Goal: Information Seeking & Learning: Learn about a topic

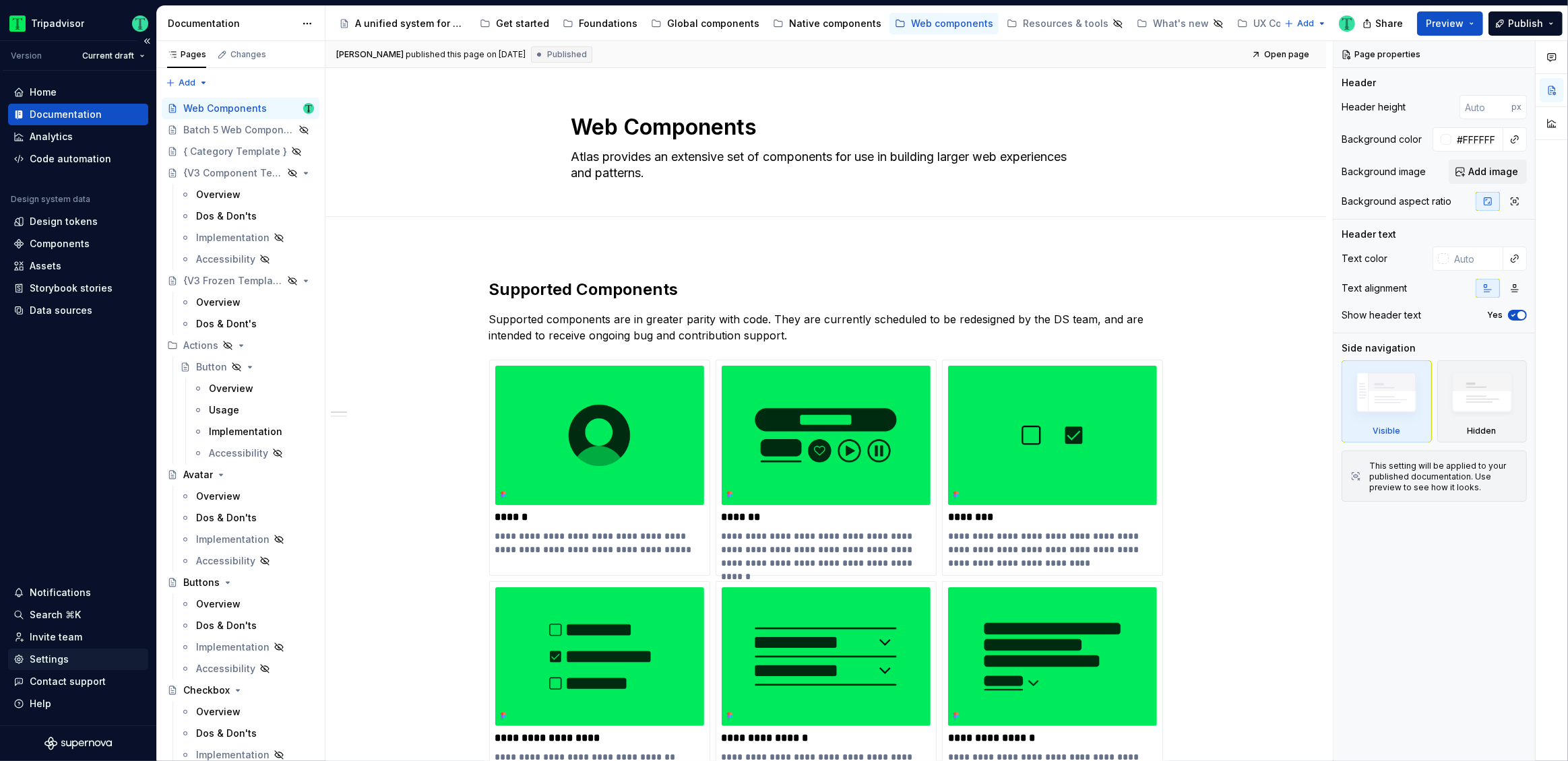
click at [53, 659] on div "Settings" at bounding box center [49, 660] width 39 height 14
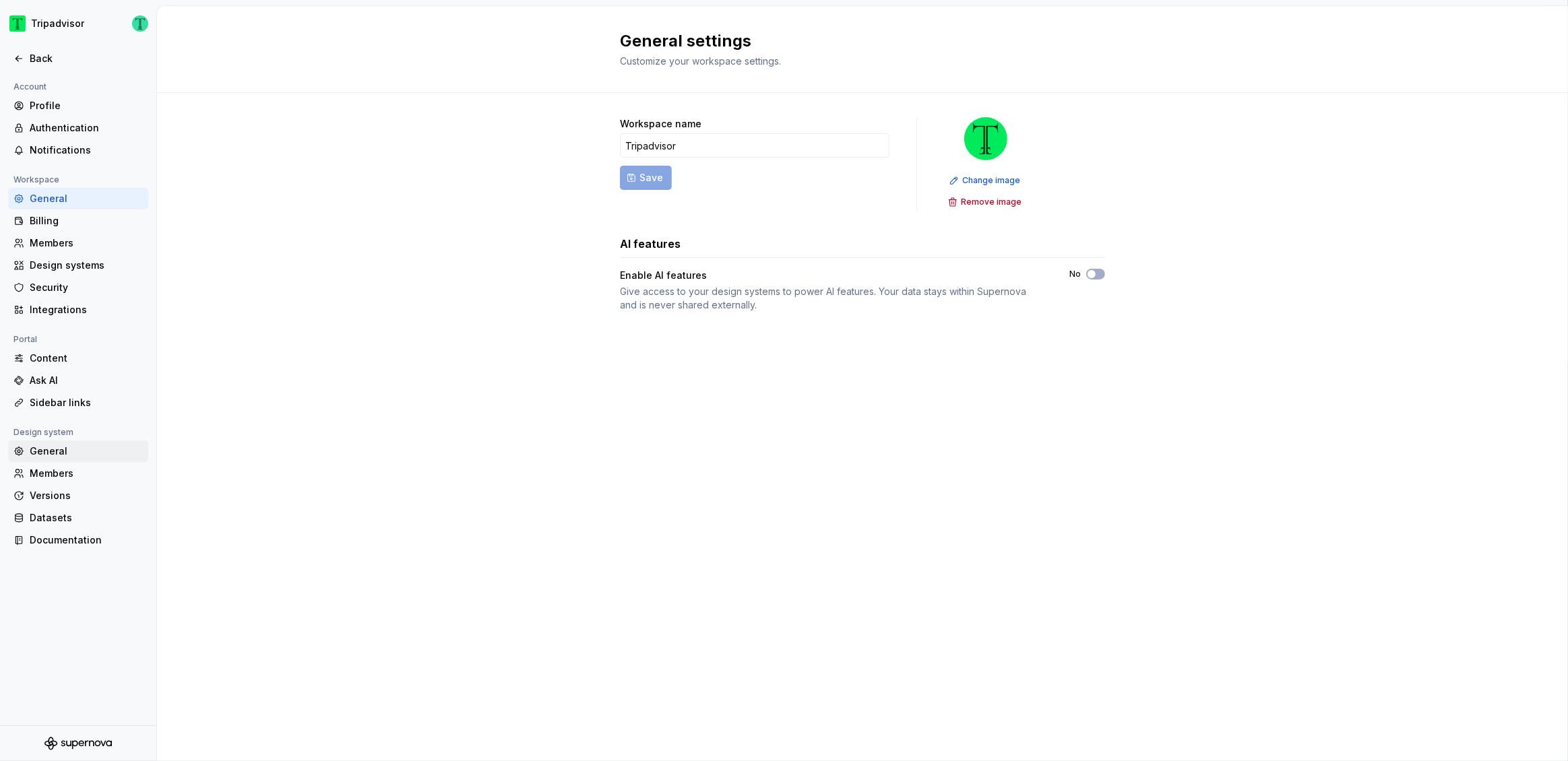
click at [50, 451] on div "General" at bounding box center [86, 451] width 113 height 14
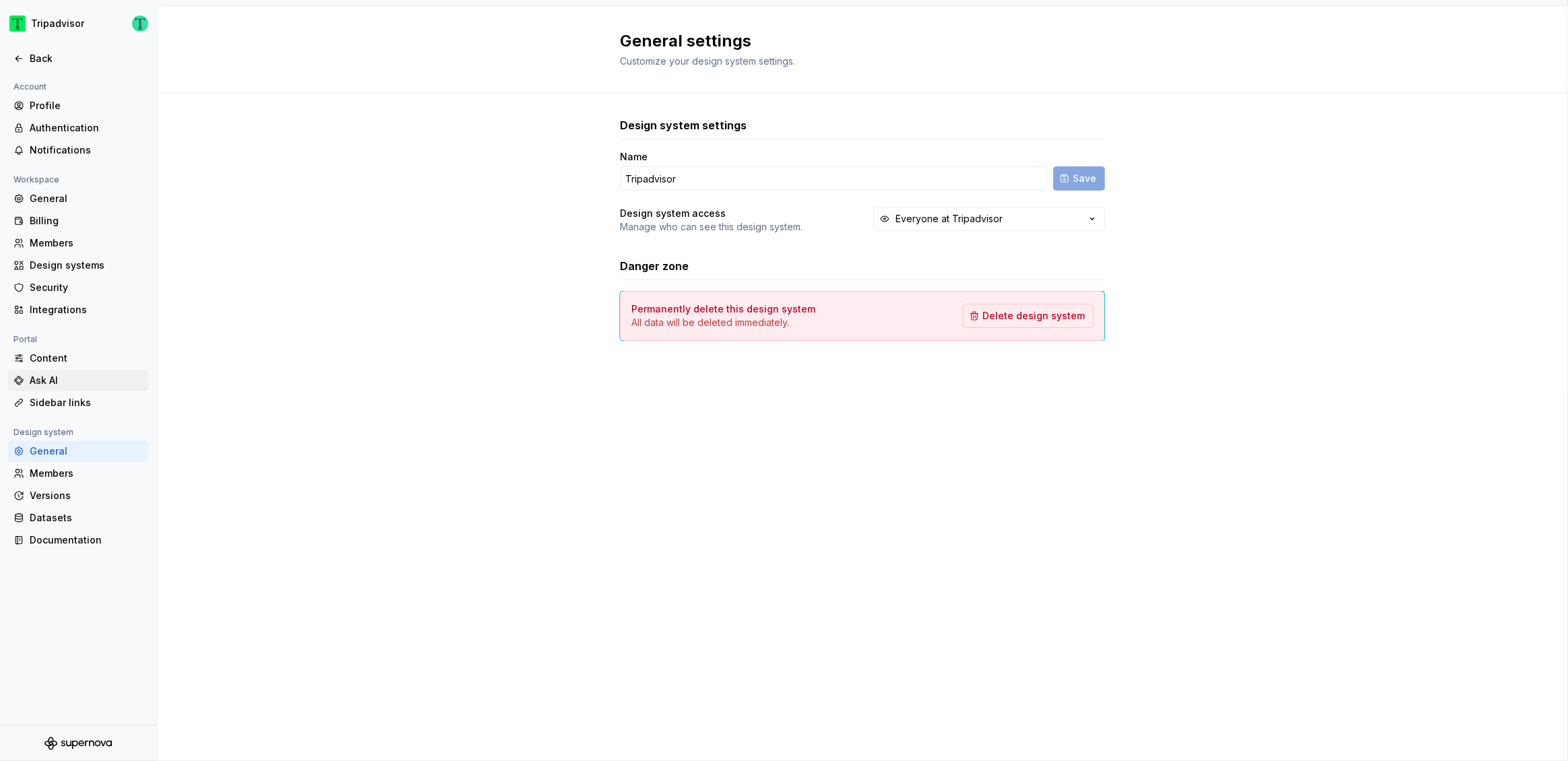
click at [58, 379] on div "Ask AI" at bounding box center [86, 381] width 113 height 14
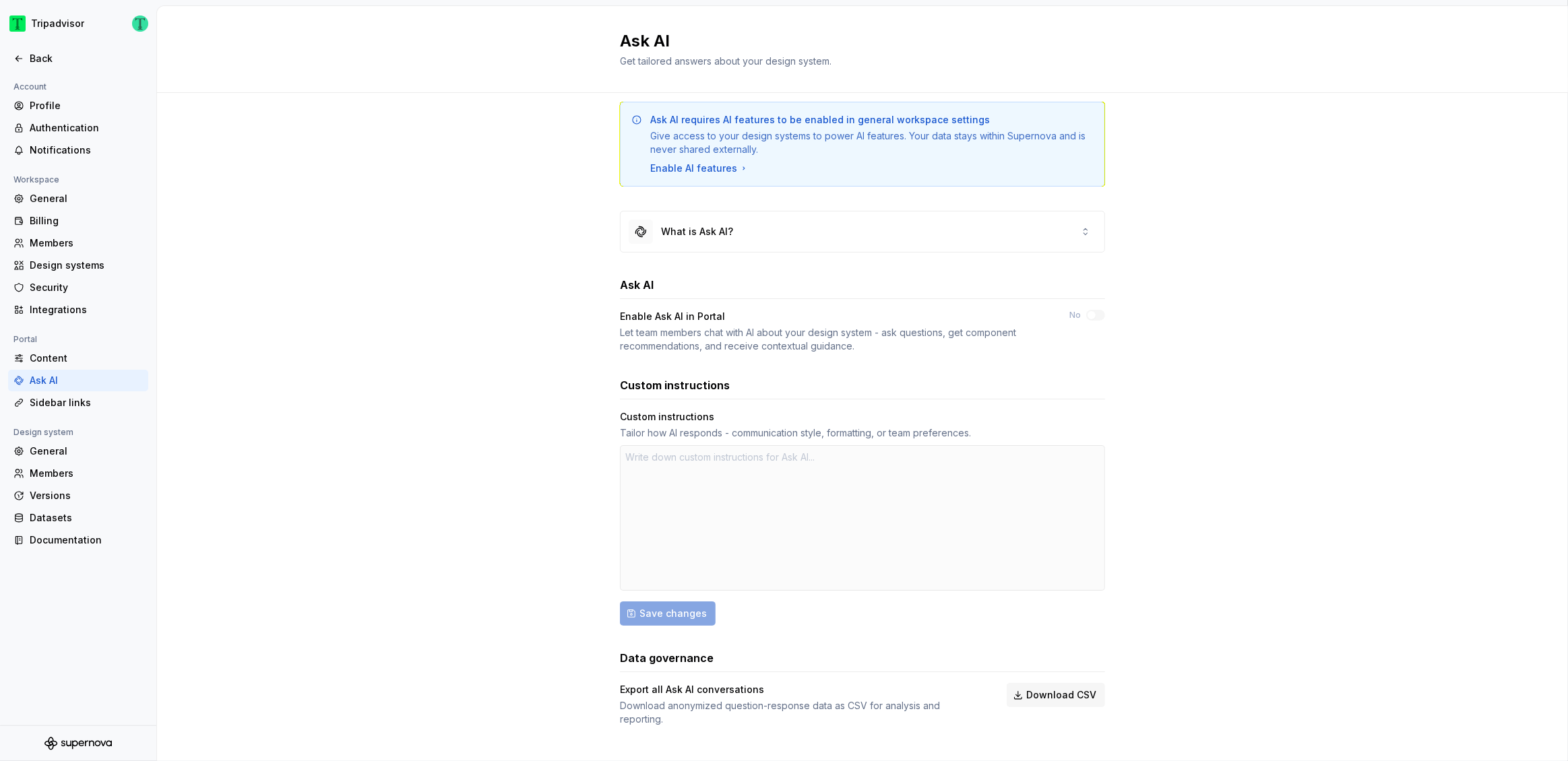
scroll to position [18, 0]
click at [42, 446] on div "General" at bounding box center [86, 451] width 113 height 14
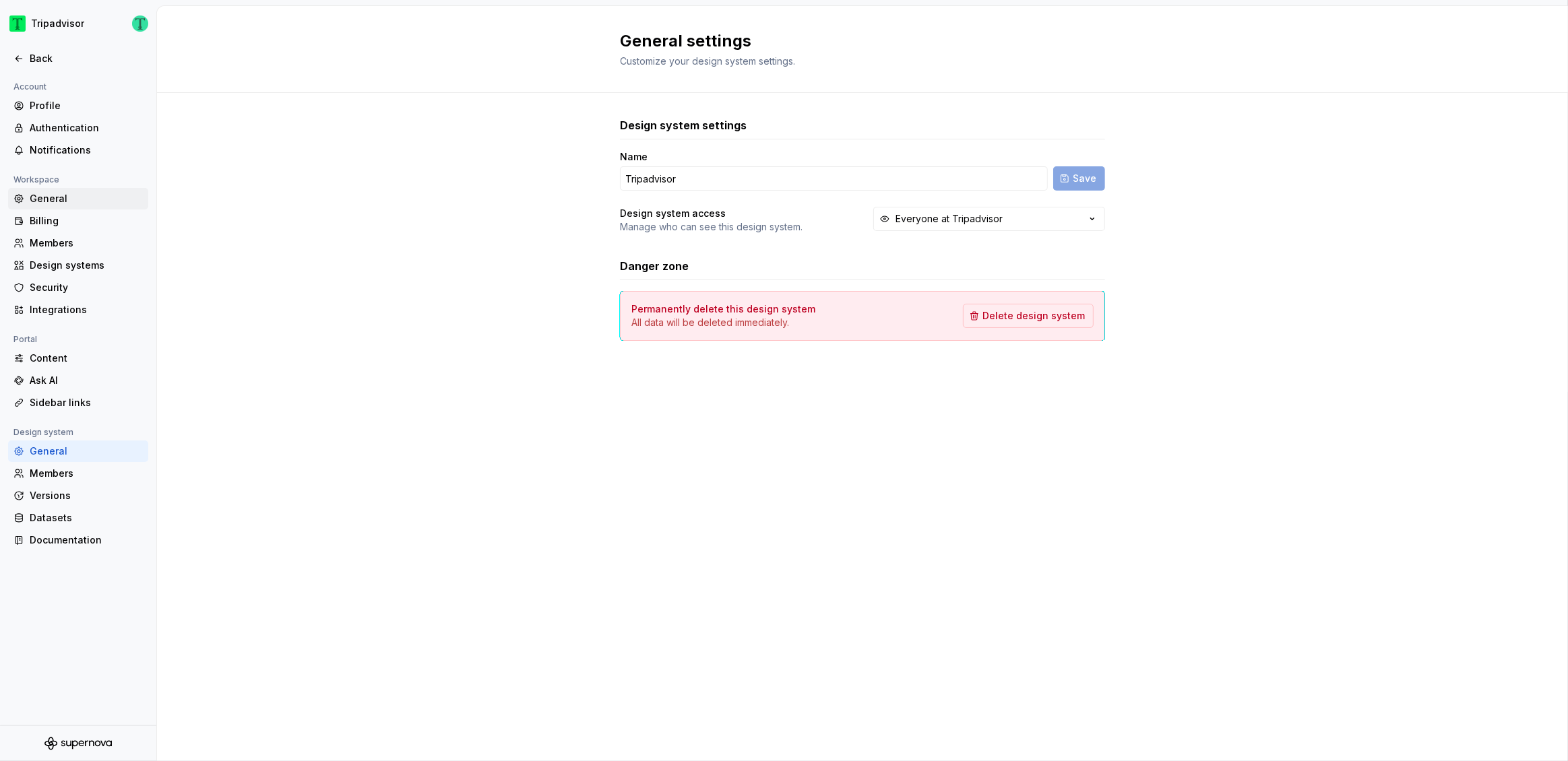
click at [39, 208] on div "General" at bounding box center [78, 199] width 140 height 22
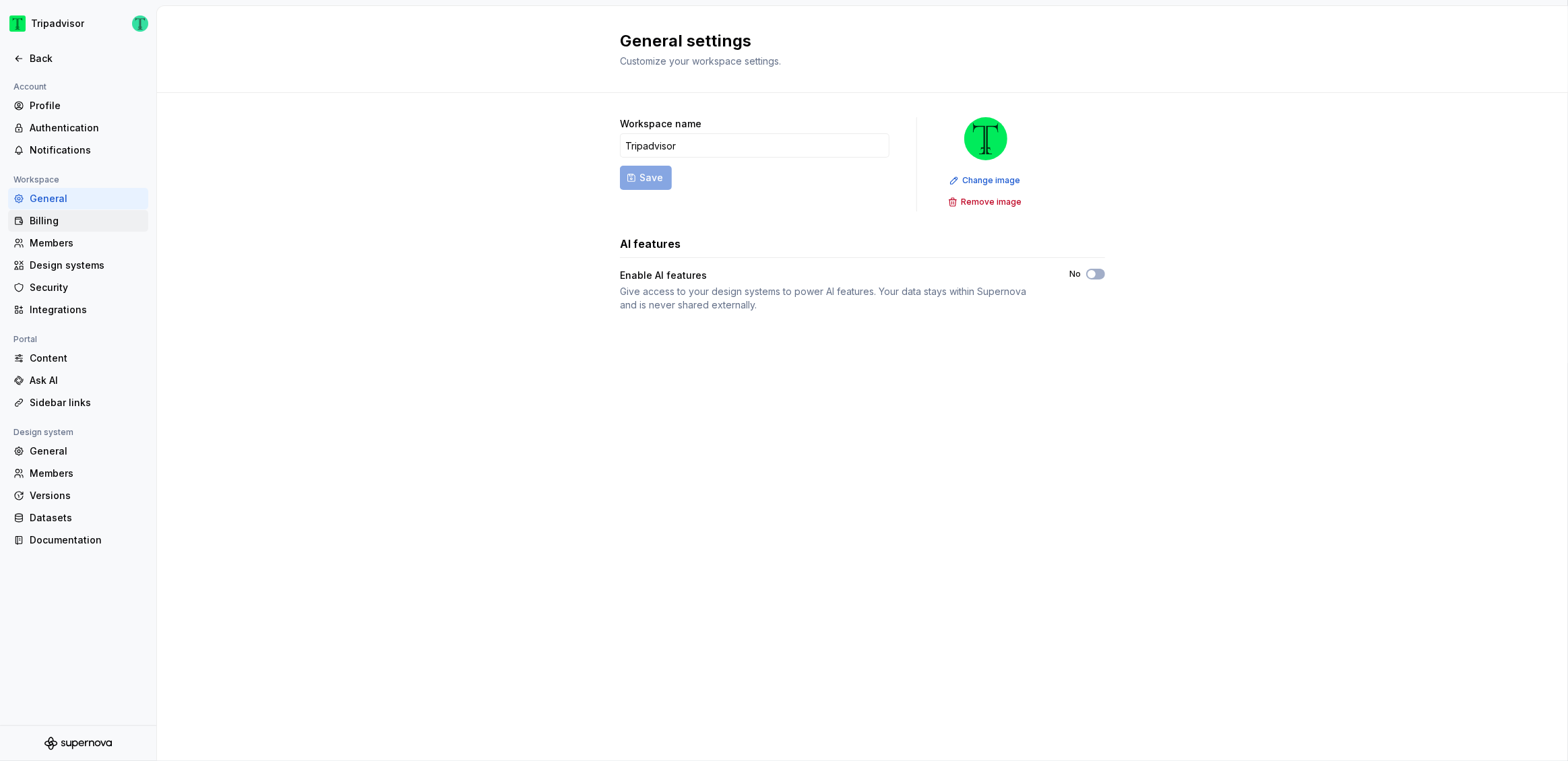
click at [39, 219] on div "Billing" at bounding box center [86, 221] width 113 height 14
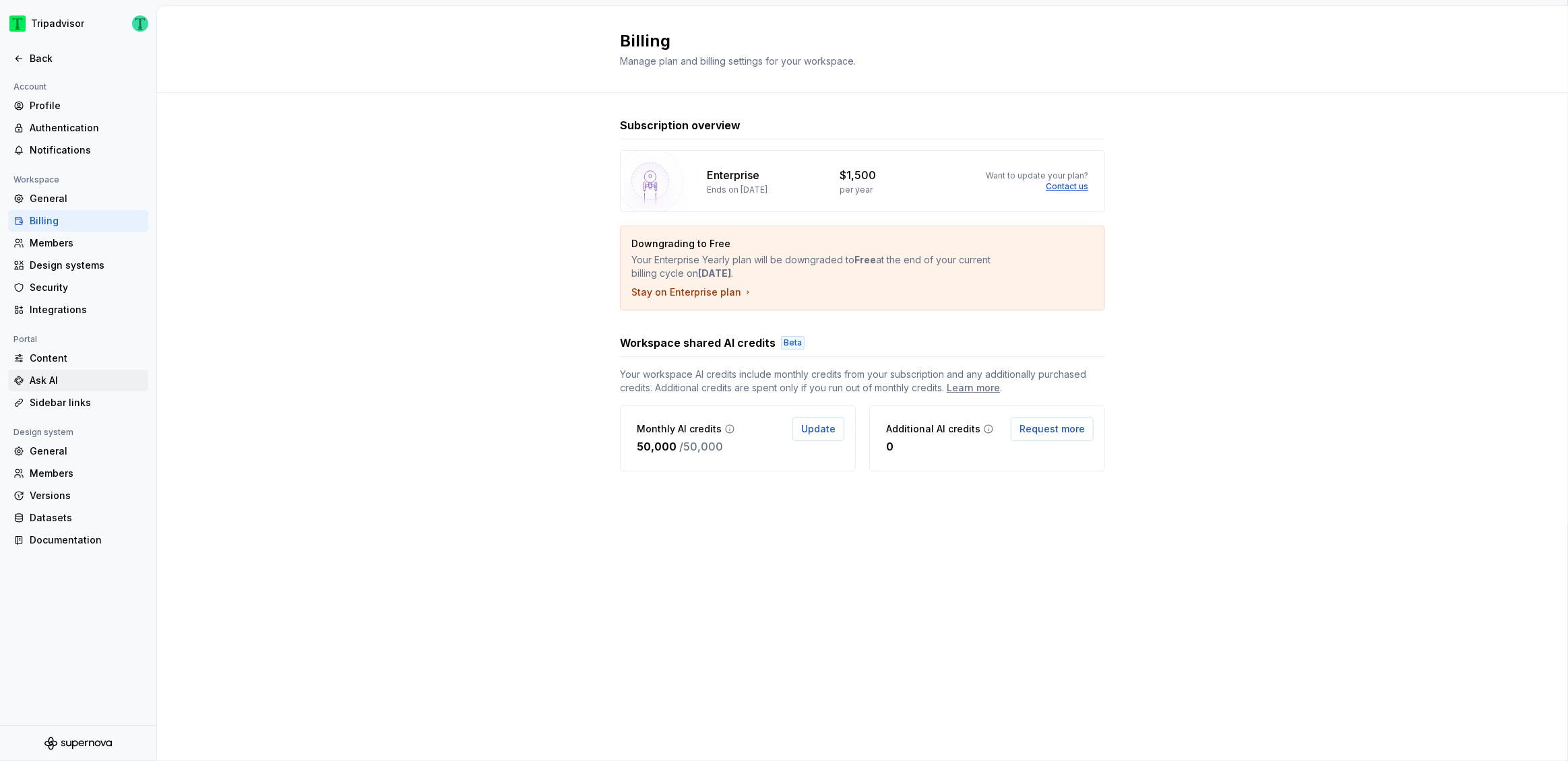
click at [45, 382] on div "Ask AI" at bounding box center [86, 381] width 113 height 14
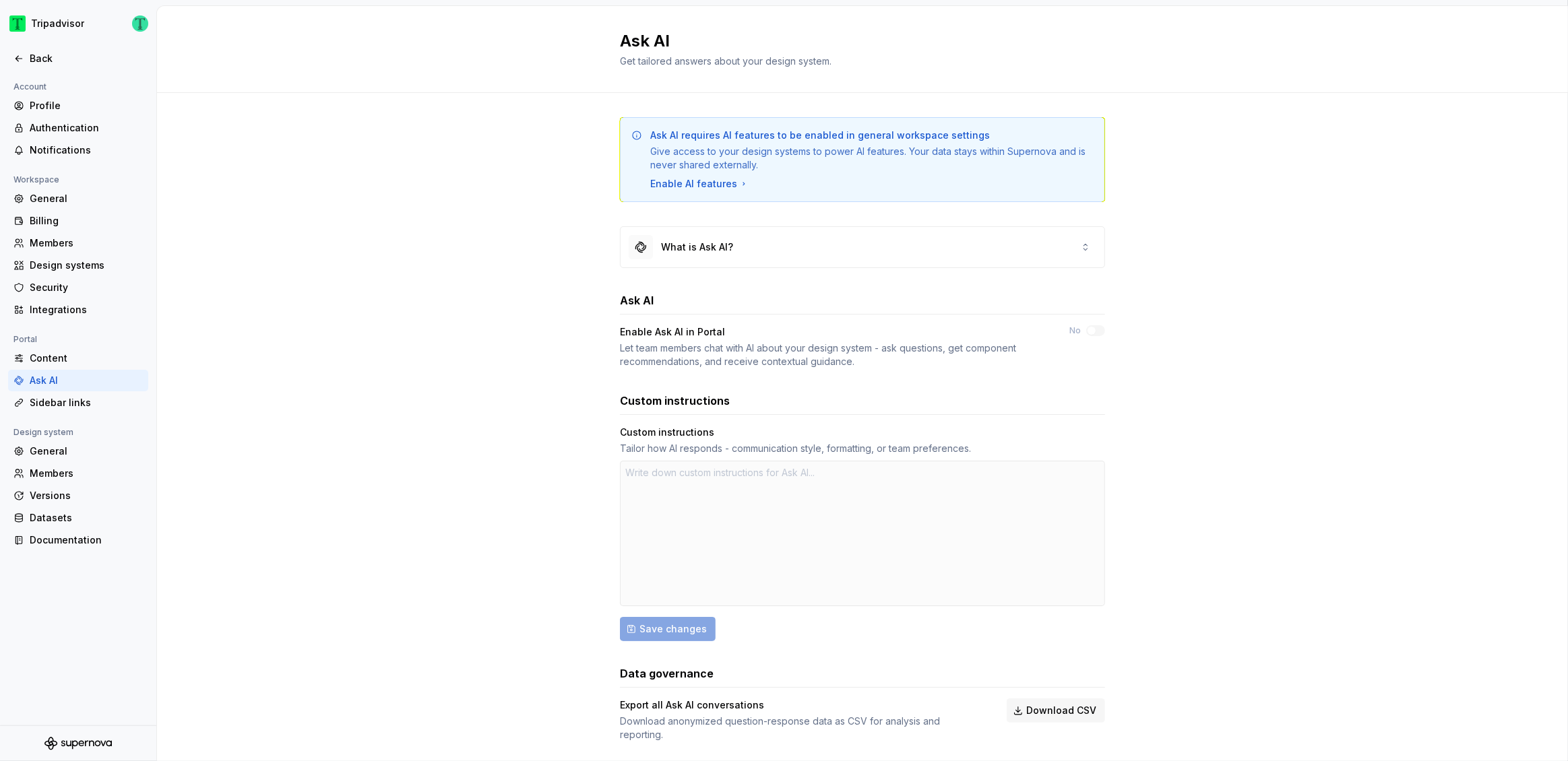
scroll to position [1, 0]
click at [45, 455] on div "General" at bounding box center [86, 451] width 113 height 14
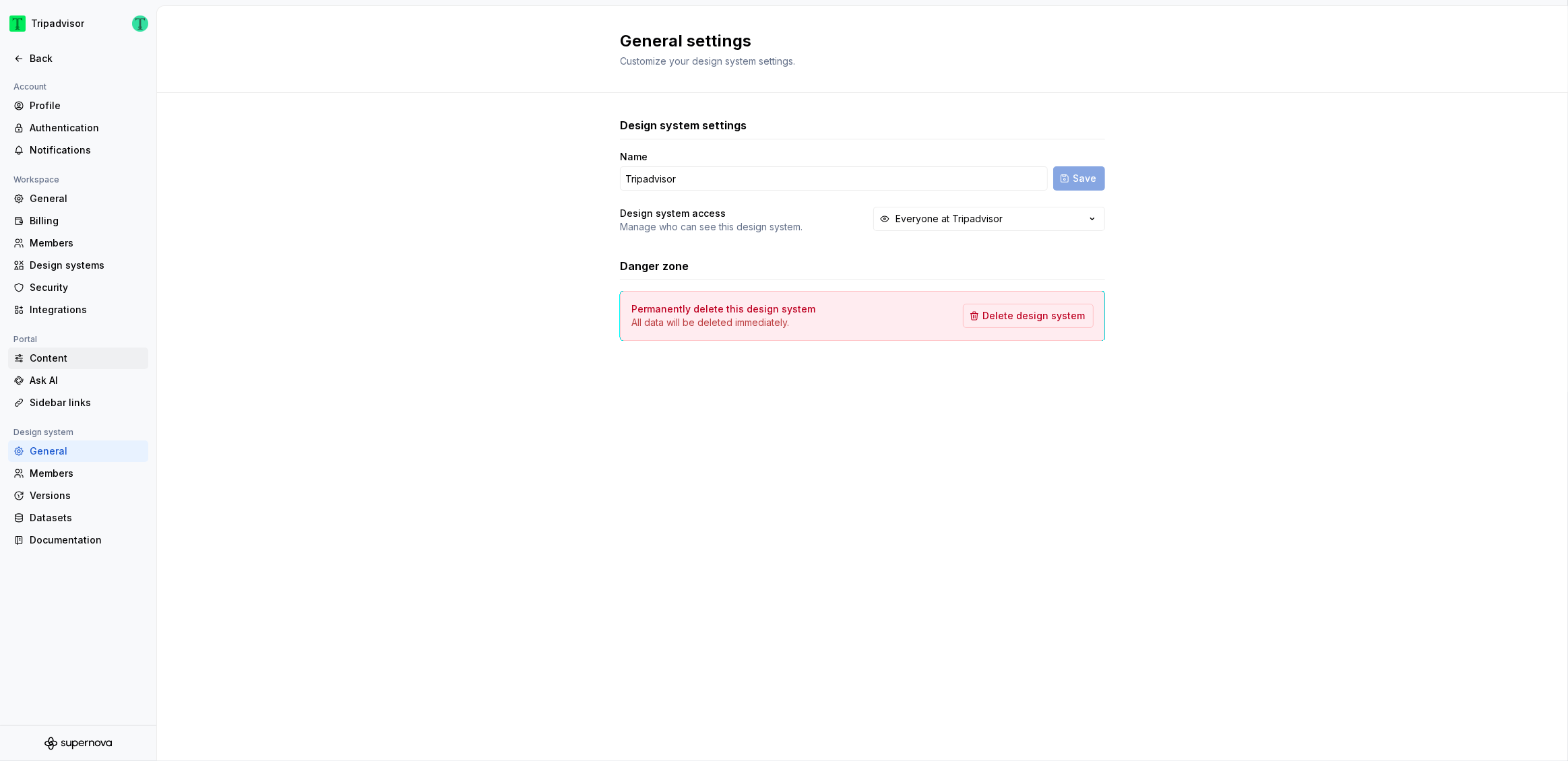
click at [52, 355] on div "Content" at bounding box center [86, 359] width 113 height 14
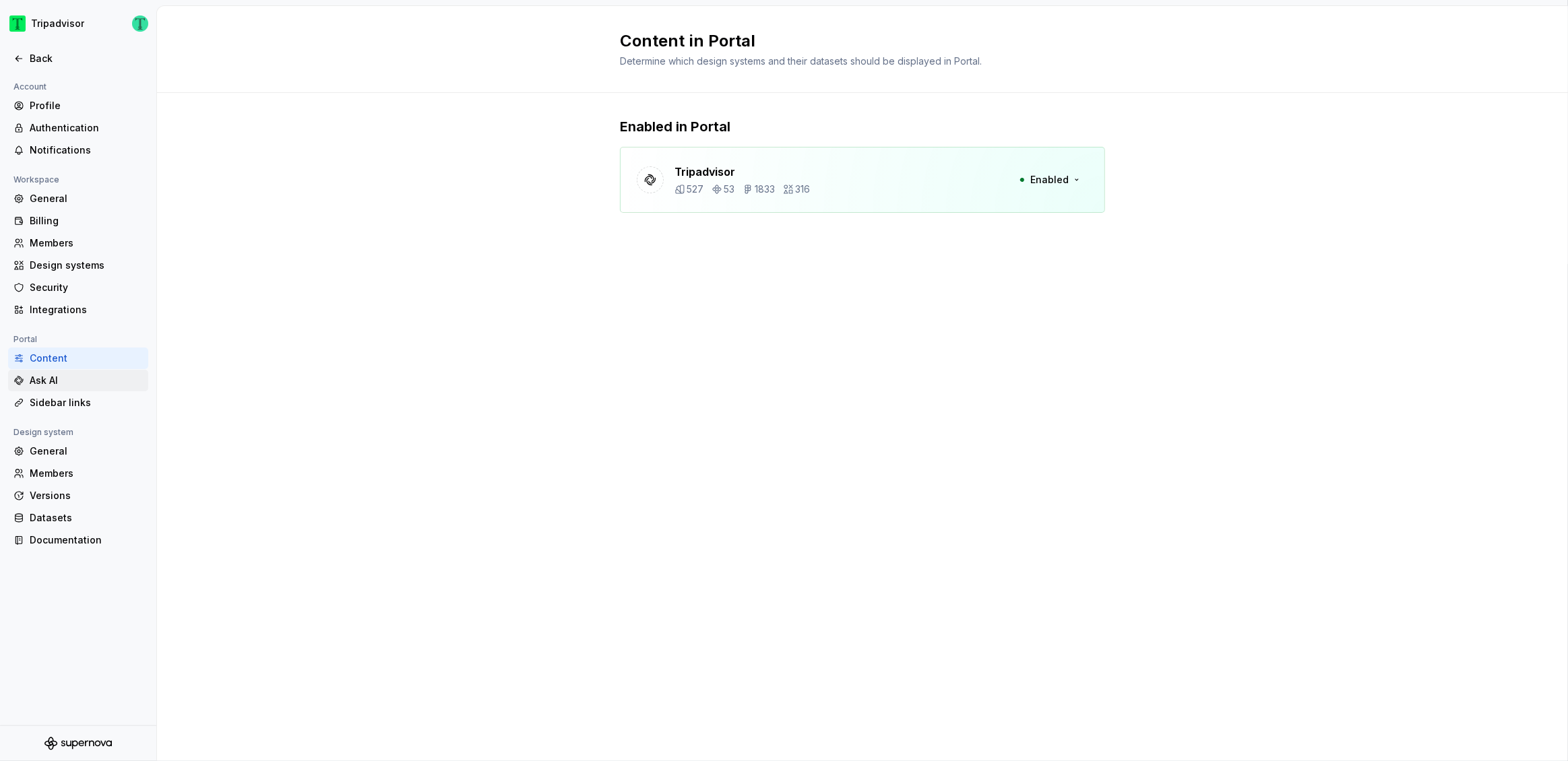
click at [44, 384] on div "Ask AI" at bounding box center [86, 381] width 113 height 14
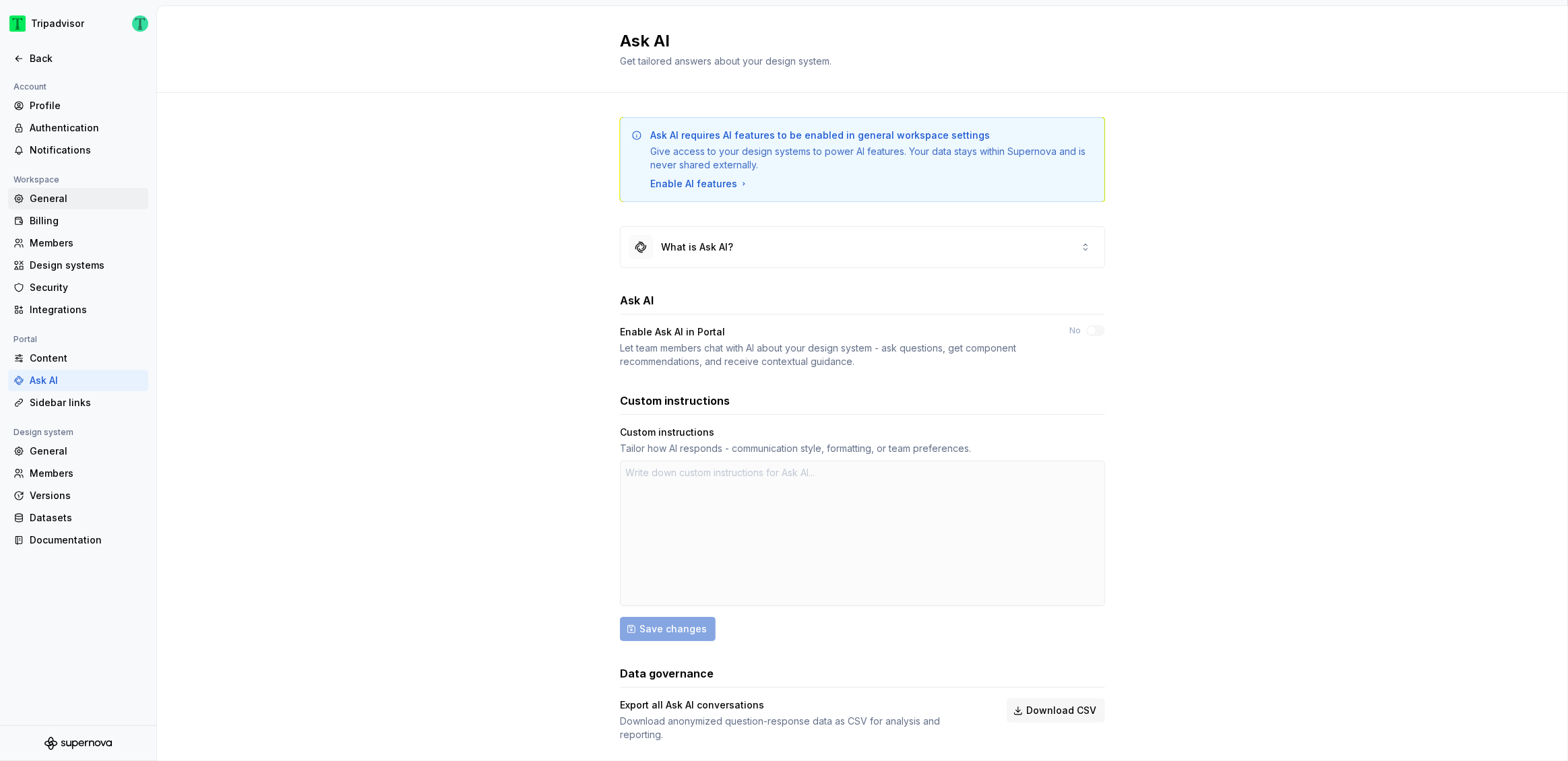
click at [53, 197] on div "General" at bounding box center [86, 199] width 113 height 14
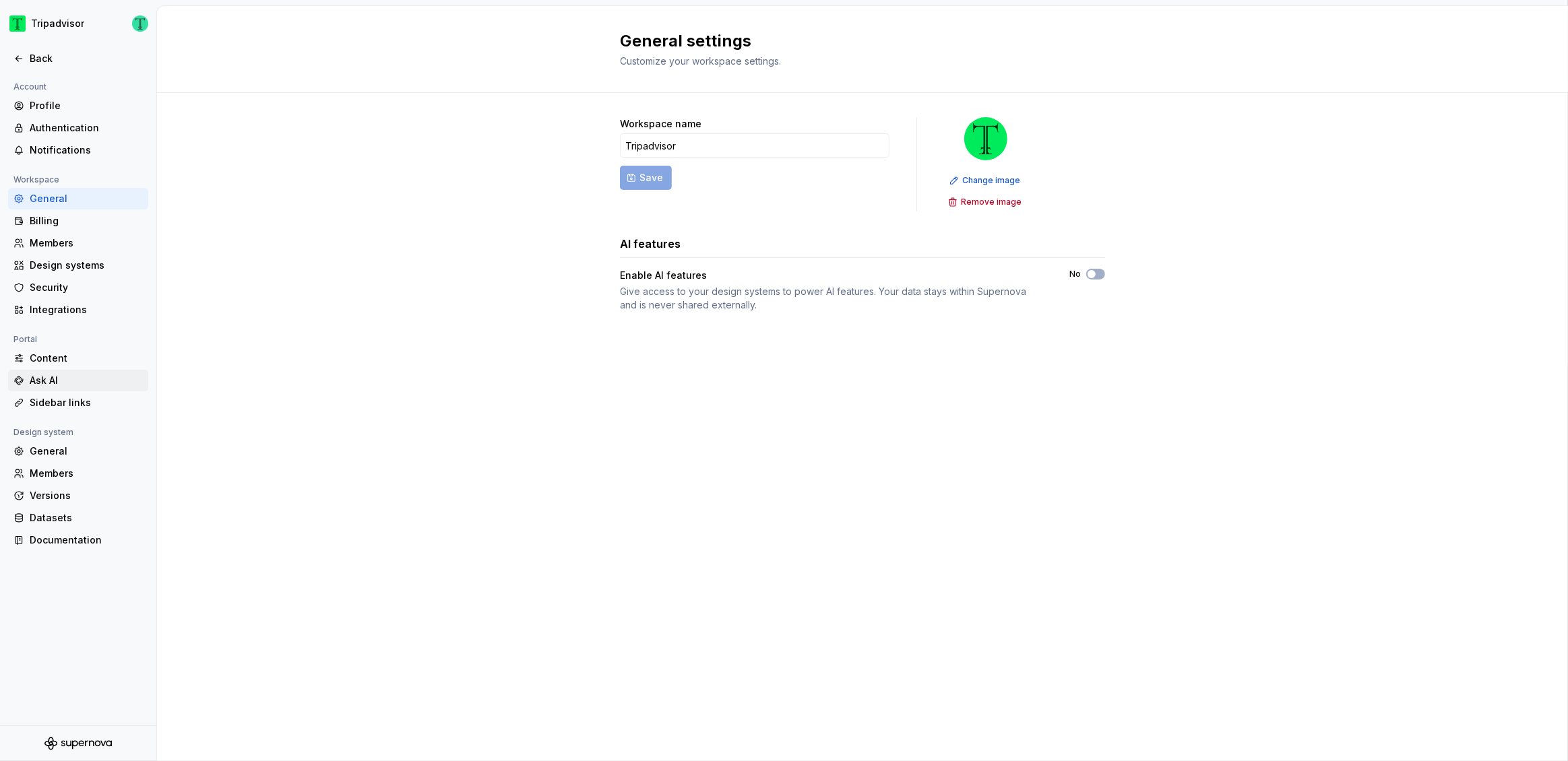
click at [47, 379] on div "Ask AI" at bounding box center [86, 381] width 113 height 14
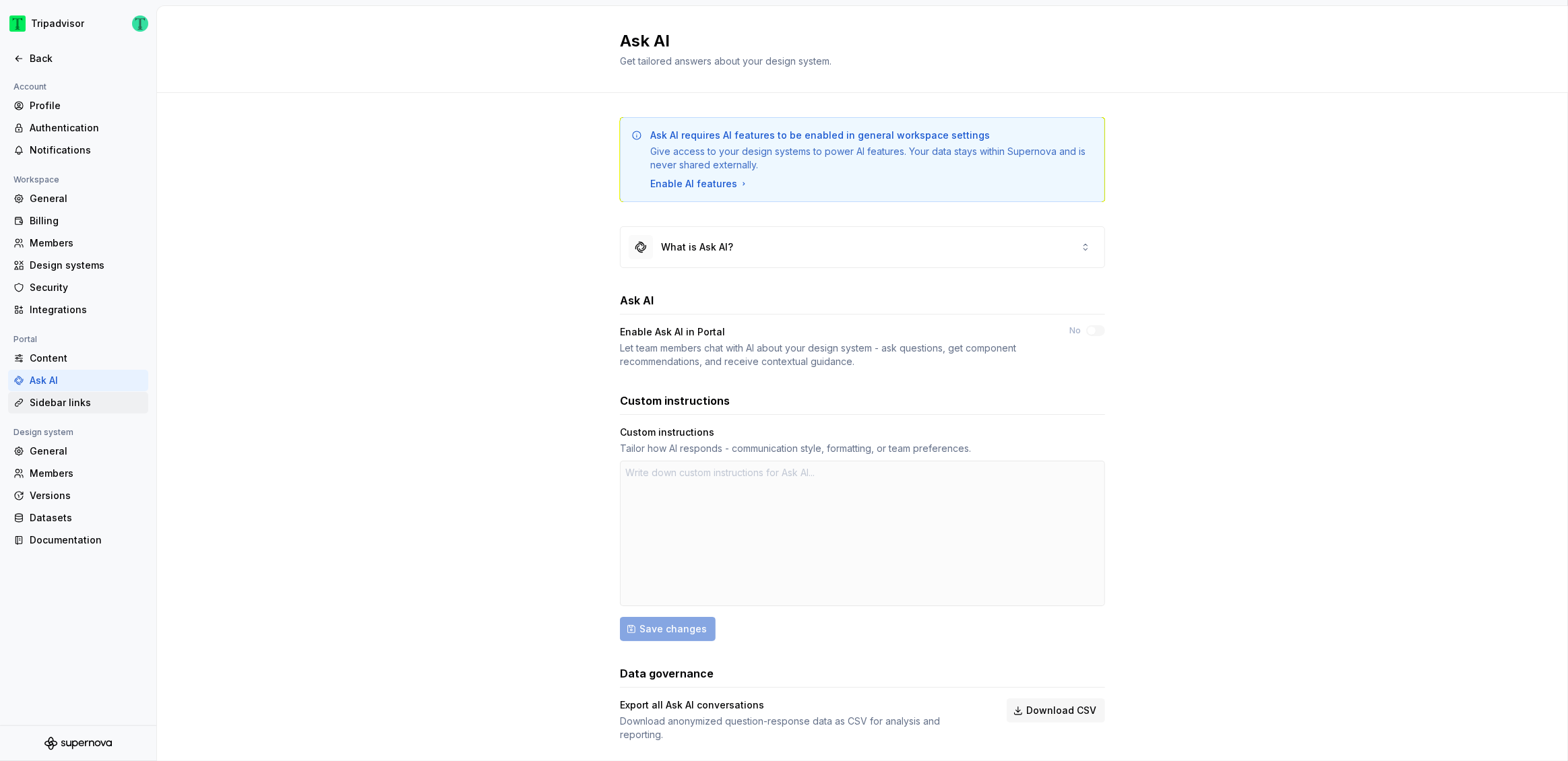
click at [57, 405] on div "Sidebar links" at bounding box center [86, 402] width 113 height 14
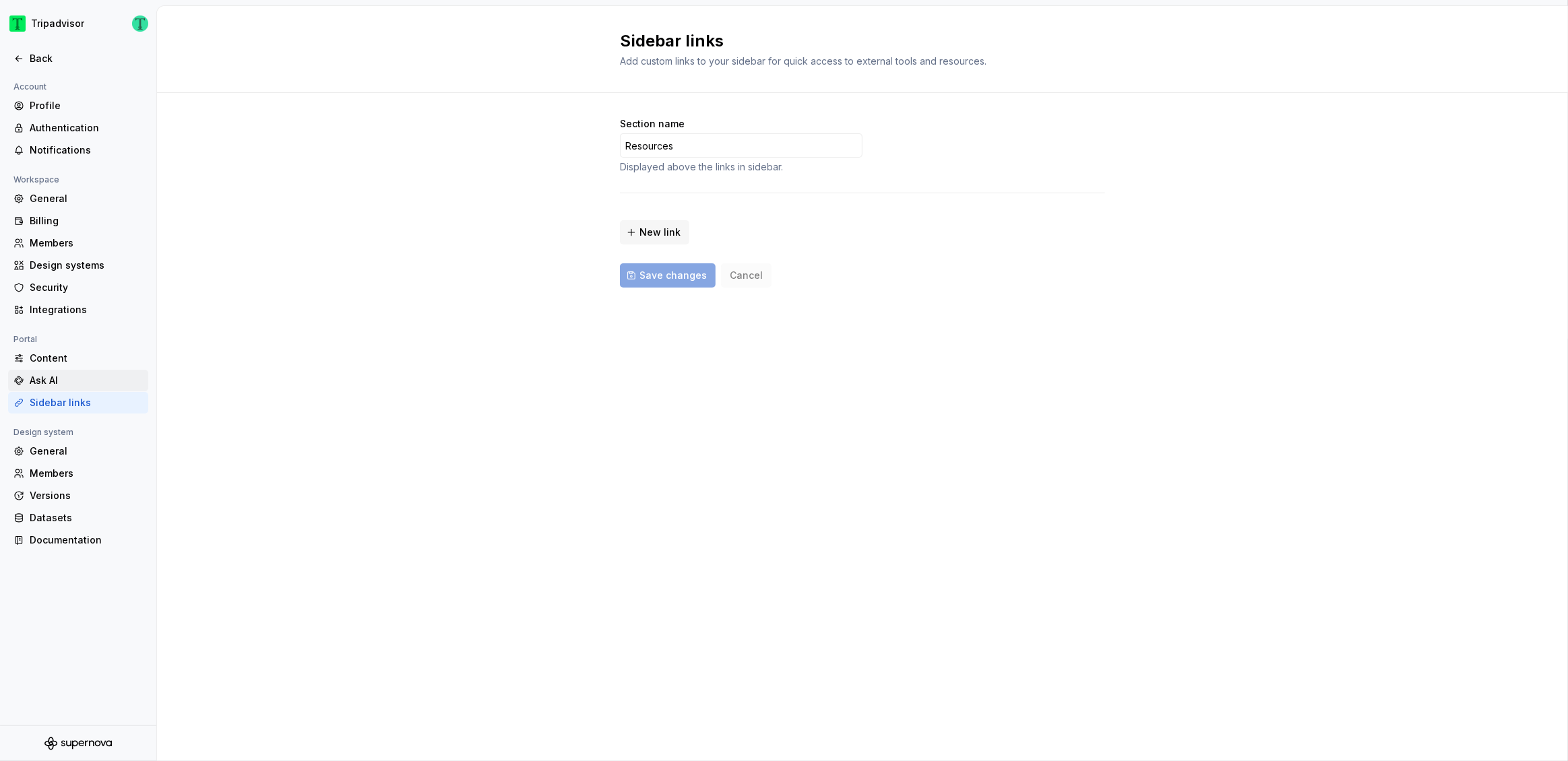
click at [47, 381] on div "Ask AI" at bounding box center [86, 381] width 113 height 14
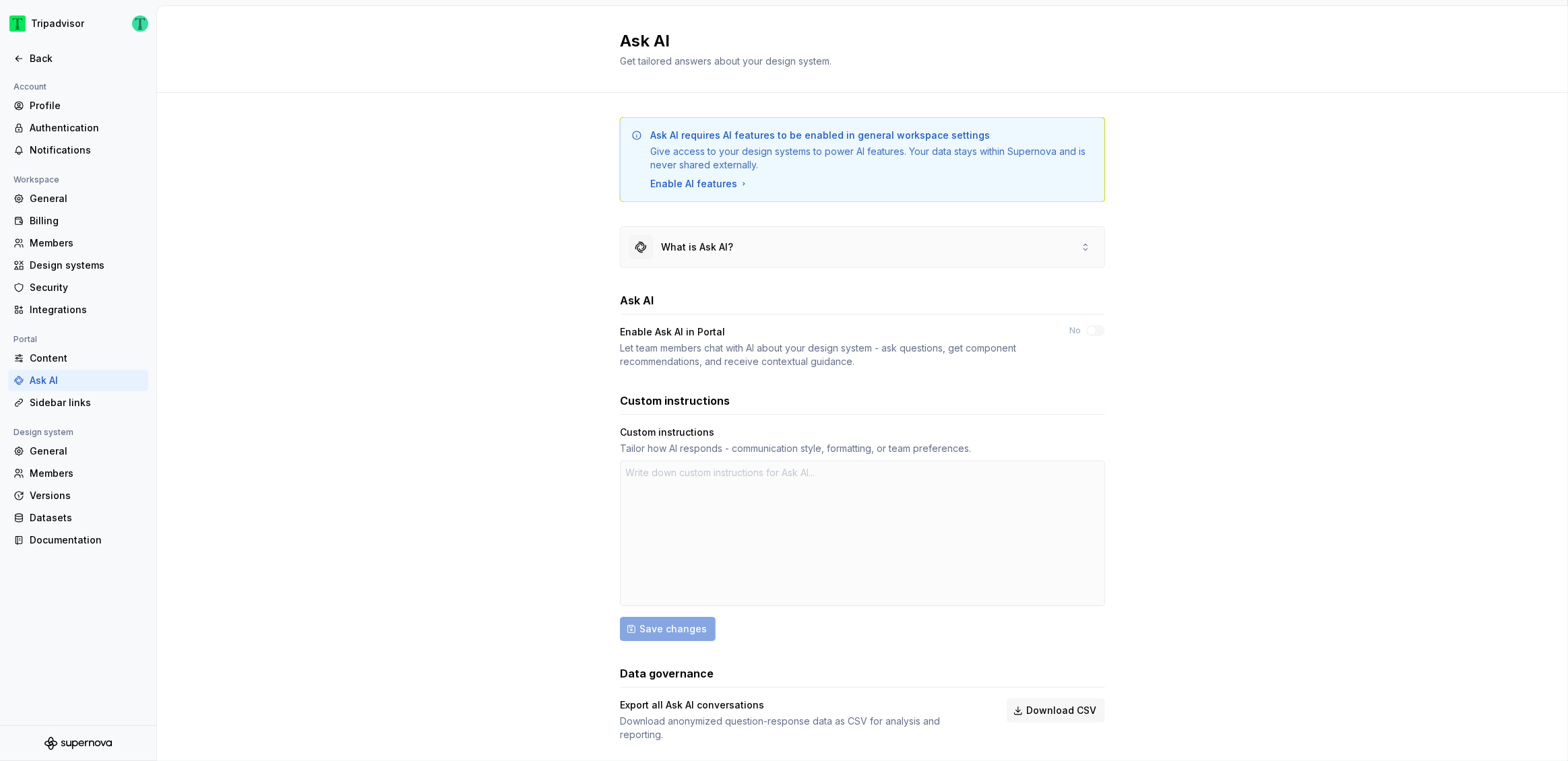
click at [816, 248] on div "What is Ask AI?" at bounding box center [862, 248] width 484 height 41
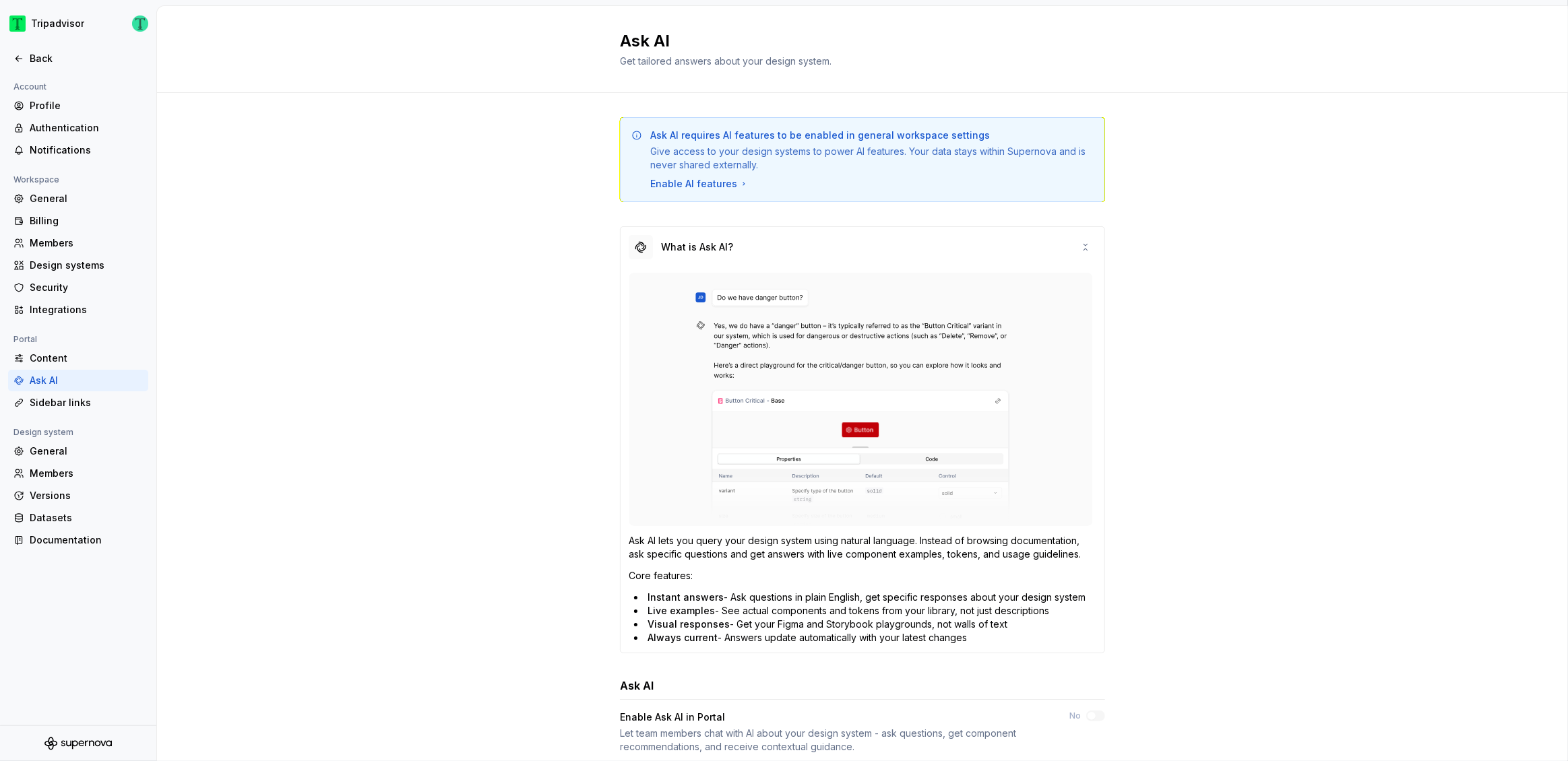
click at [413, 382] on div "Ask AI requires AI features to be enabled in general workspace settings Give ac…" at bounding box center [862, 635] width 1411 height 1085
click at [859, 239] on div "What is Ask AI?" at bounding box center [862, 248] width 484 height 41
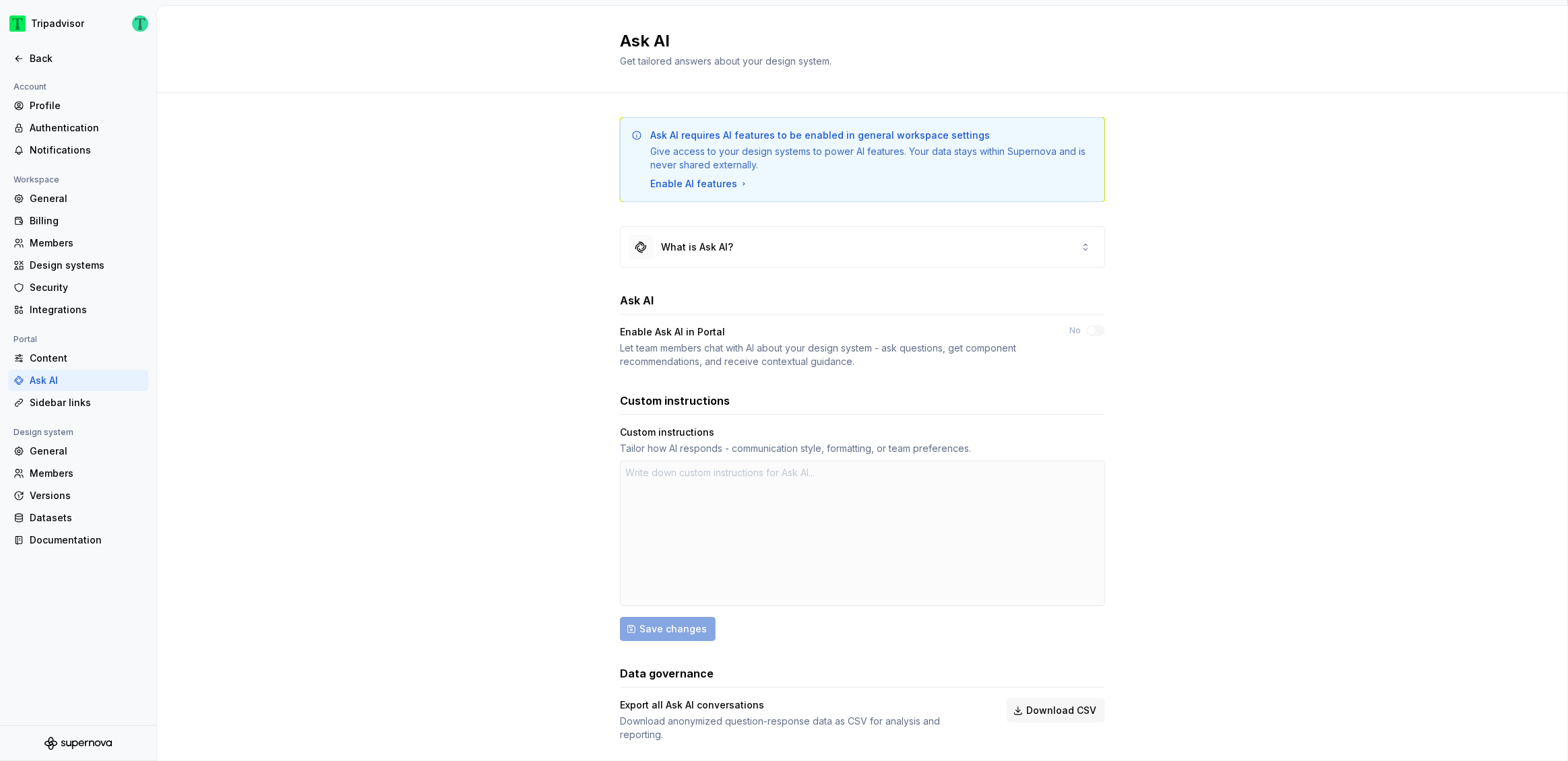
click at [452, 346] on div "Ask AI requires AI features to be enabled in general workspace settings Give ac…" at bounding box center [862, 442] width 1411 height 700
type textarea "*"
